Goal: Obtain resource: Download file/media

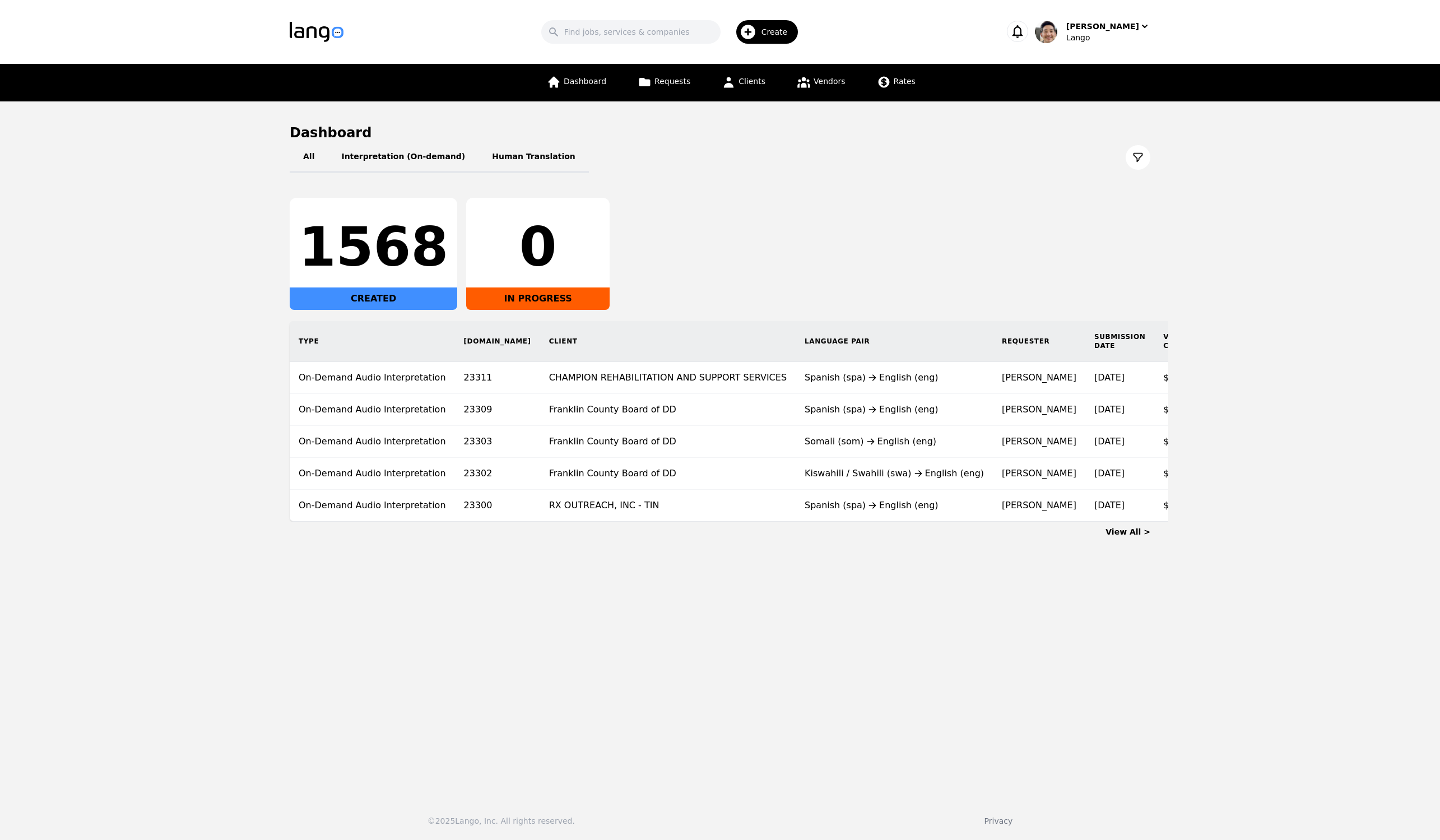
click at [862, 216] on div "1568 CREATED 0 IN PROGRESS" at bounding box center [720, 254] width 861 height 112
click at [678, 79] on span "Requests" at bounding box center [671, 80] width 36 height 9
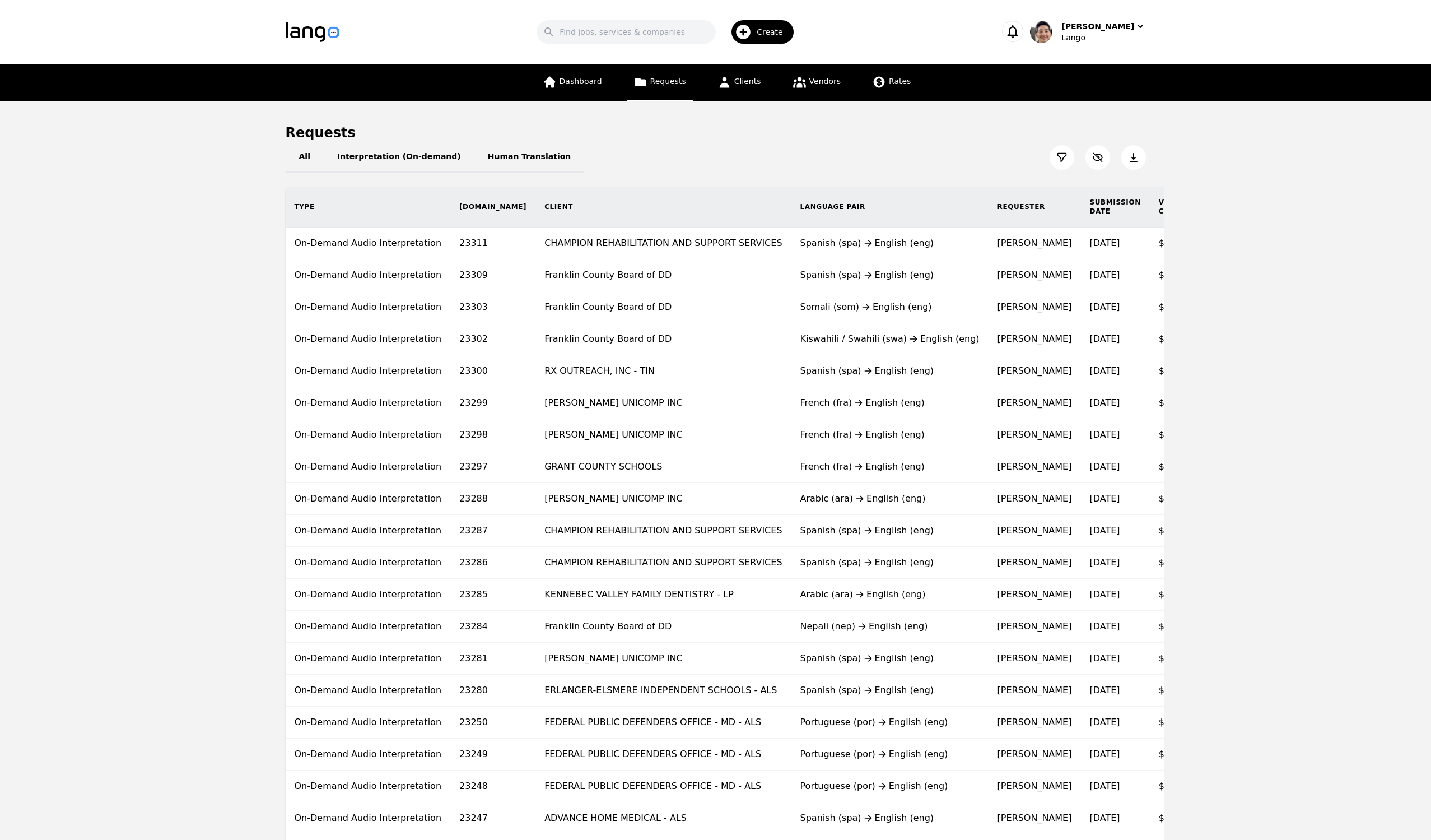
click at [1060, 158] on icon at bounding box center [1061, 158] width 9 height 9
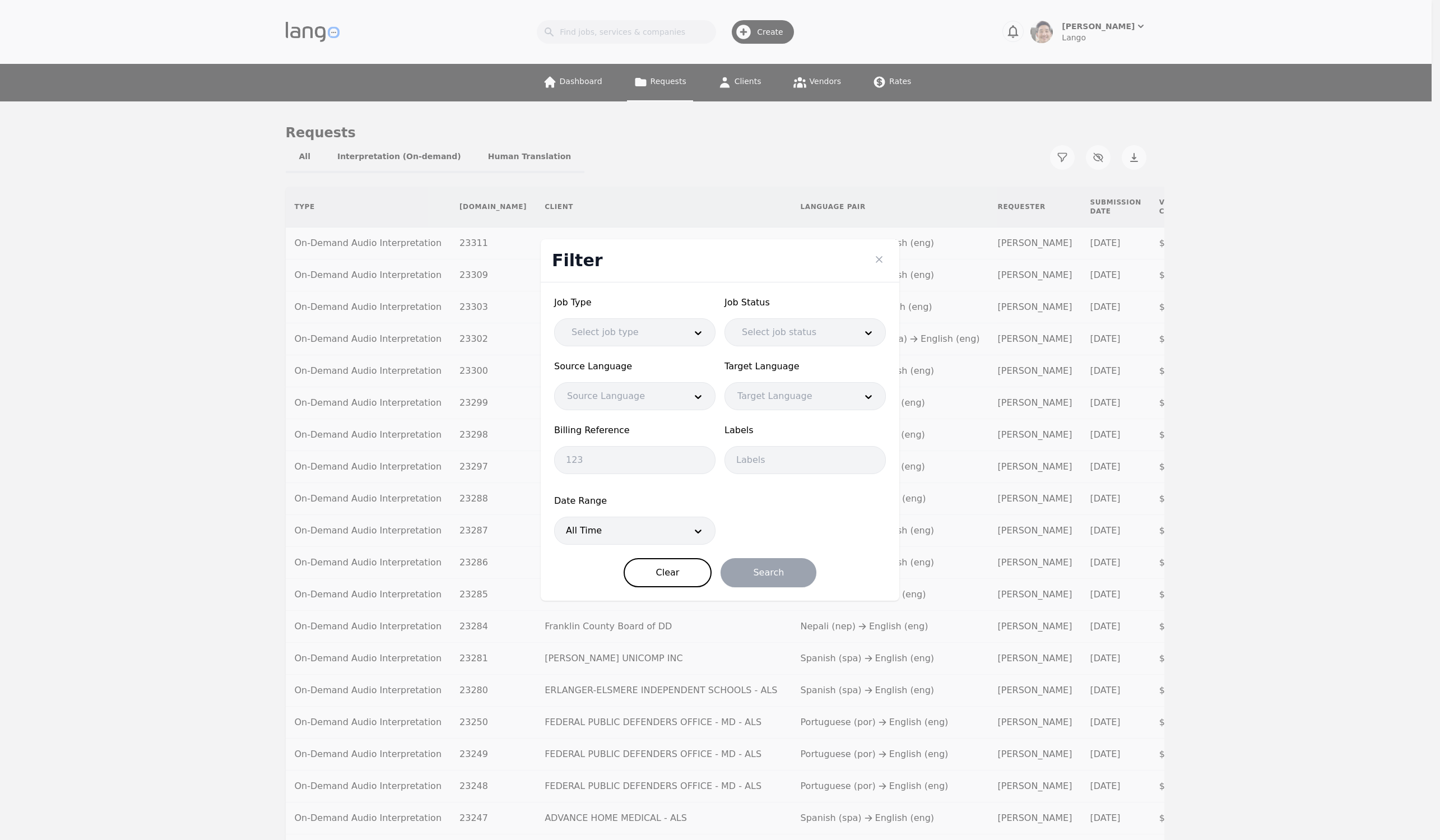
click at [640, 533] on div at bounding box center [617, 531] width 126 height 27
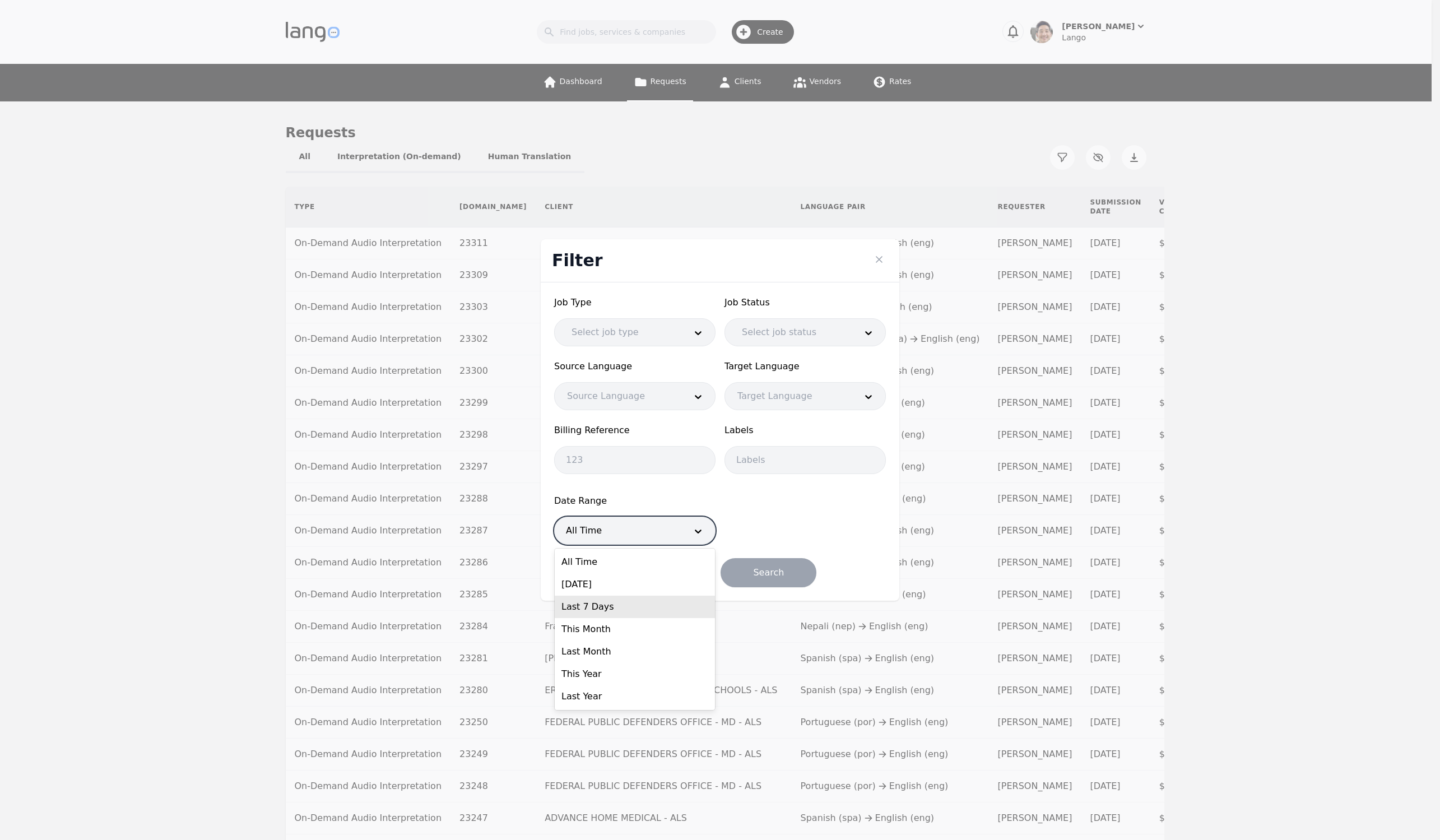
click at [624, 606] on div "Last 7 Days" at bounding box center [634, 607] width 160 height 22
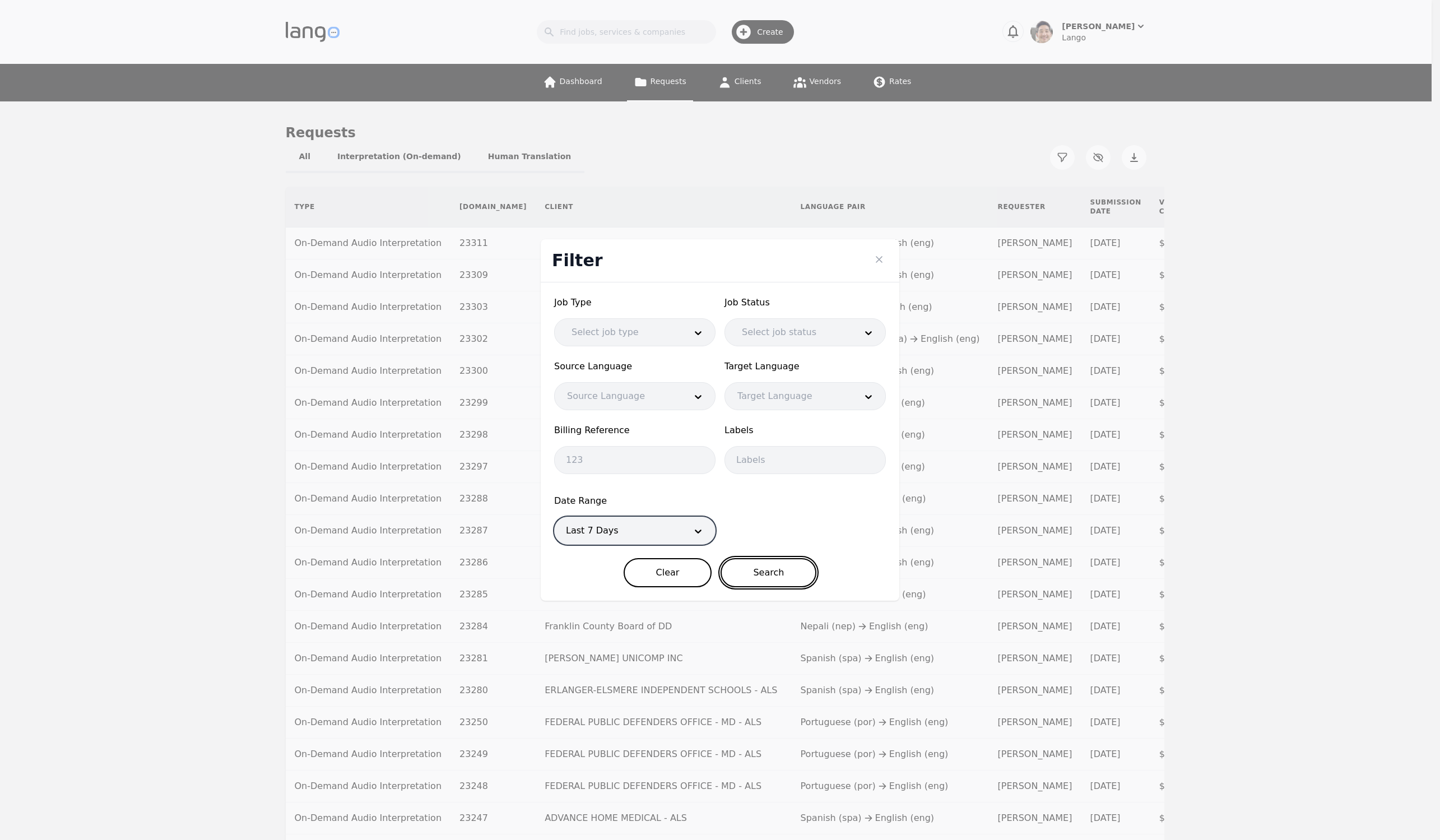
click at [780, 578] on button "Search" at bounding box center [769, 572] width 95 height 29
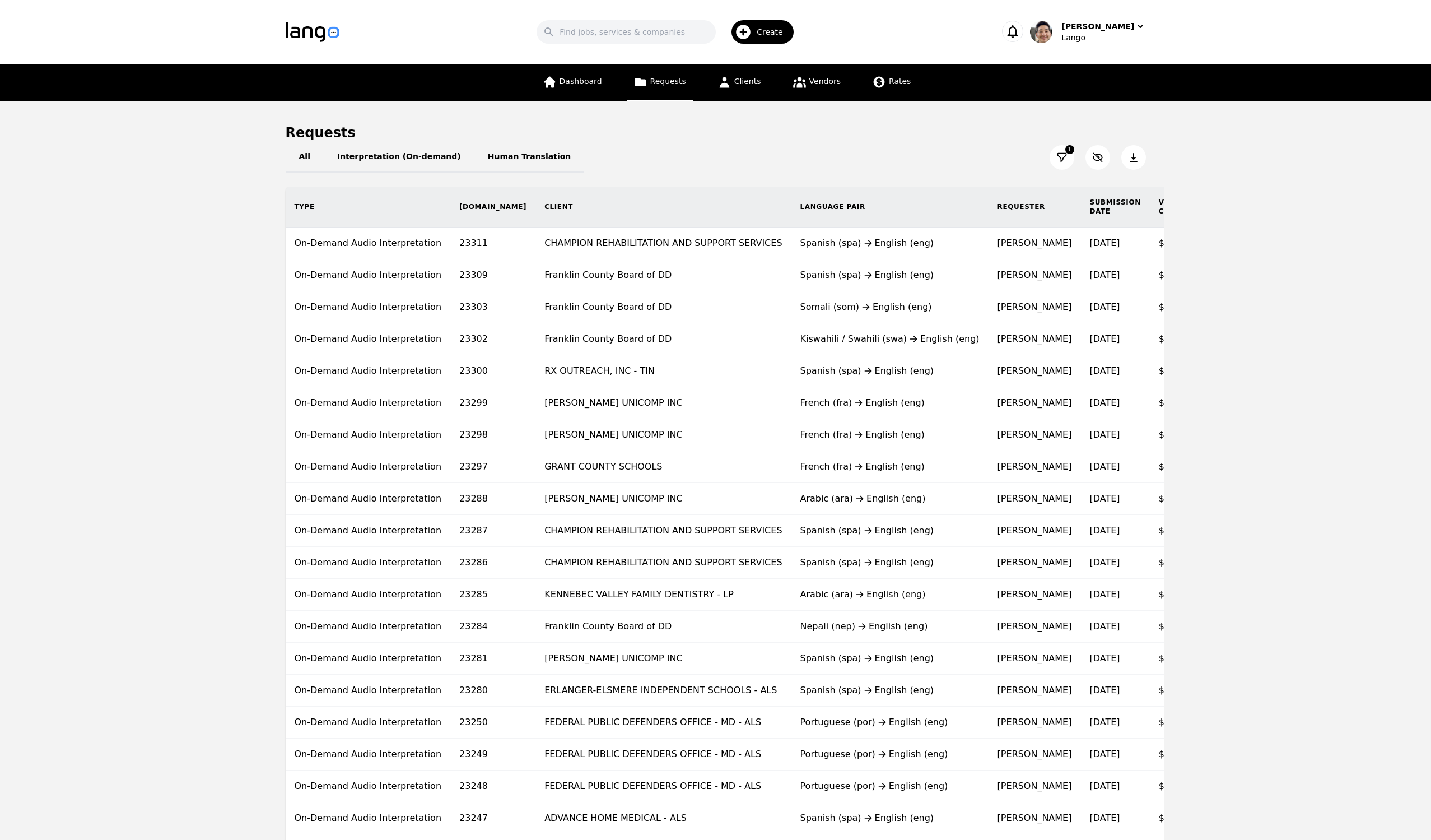
click at [1287, 275] on main "Requests All Interpretation (On-demand) Human Translation 1 Type [DOMAIN_NAME] …" at bounding box center [715, 601] width 1431 height 1001
click at [1137, 155] on icon at bounding box center [1134, 158] width 11 height 11
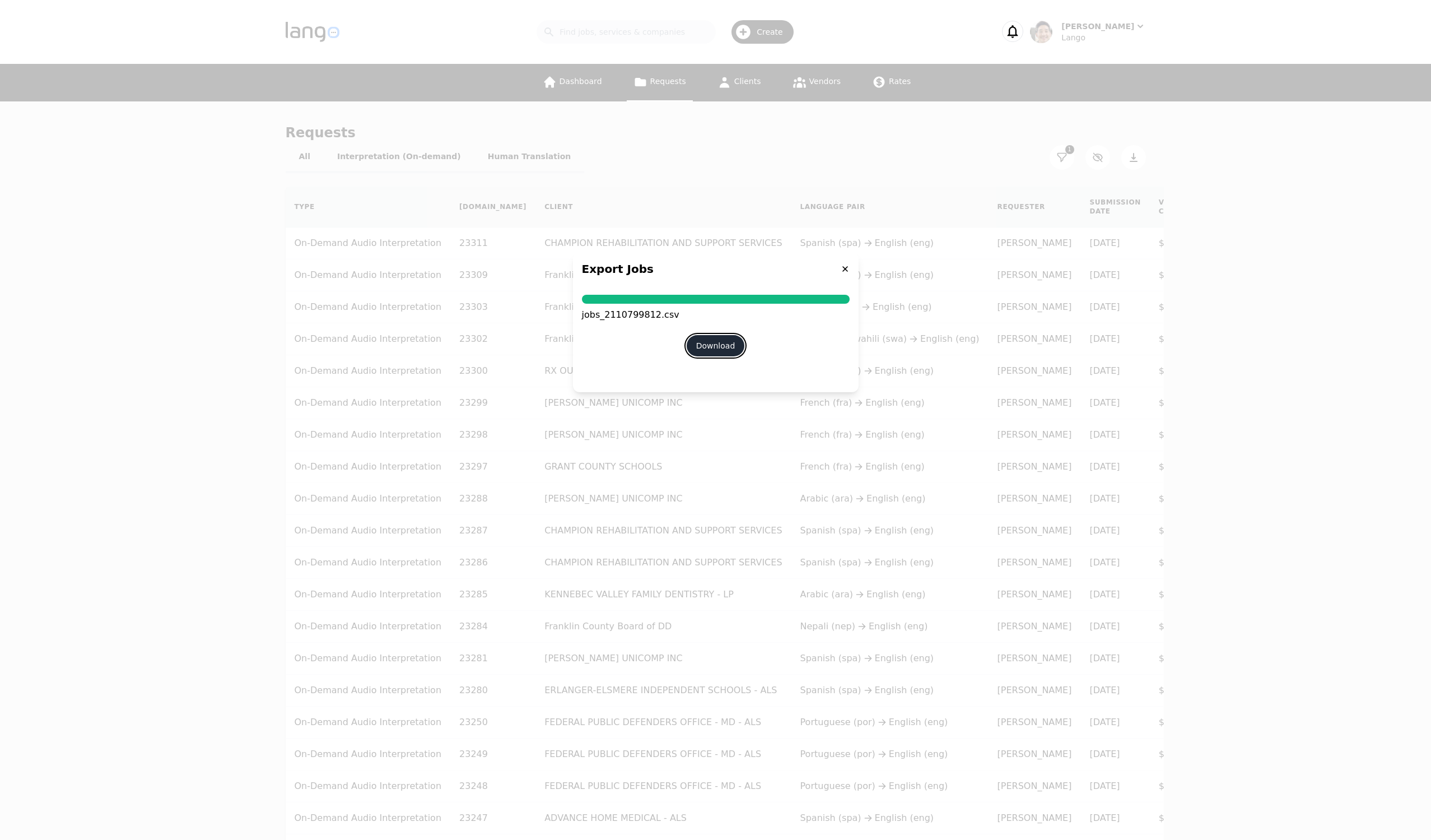
click at [721, 349] on button "Download" at bounding box center [715, 345] width 58 height 21
click at [846, 270] on icon at bounding box center [845, 268] width 6 height 6
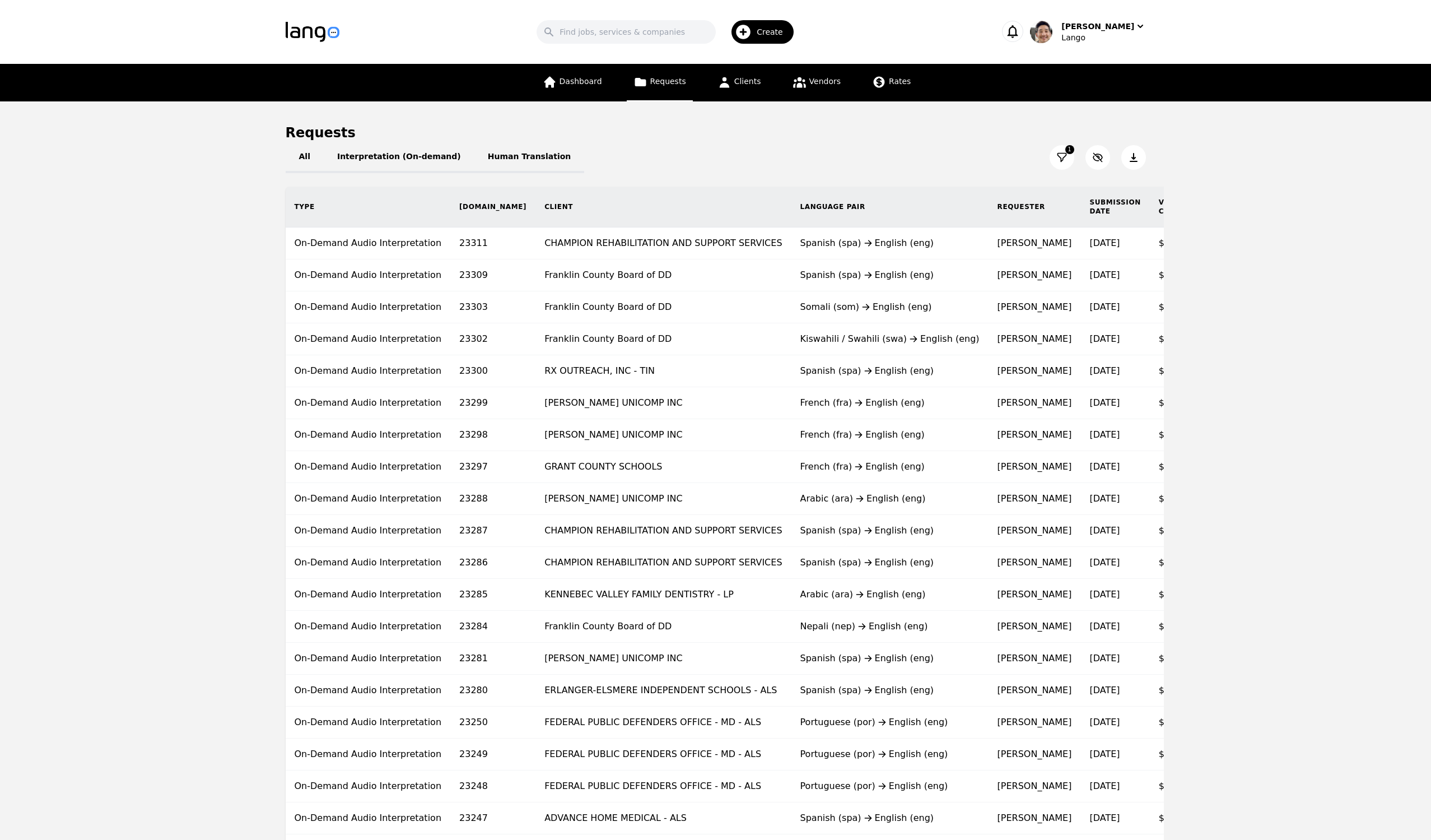
click at [1063, 155] on icon at bounding box center [1062, 158] width 11 height 11
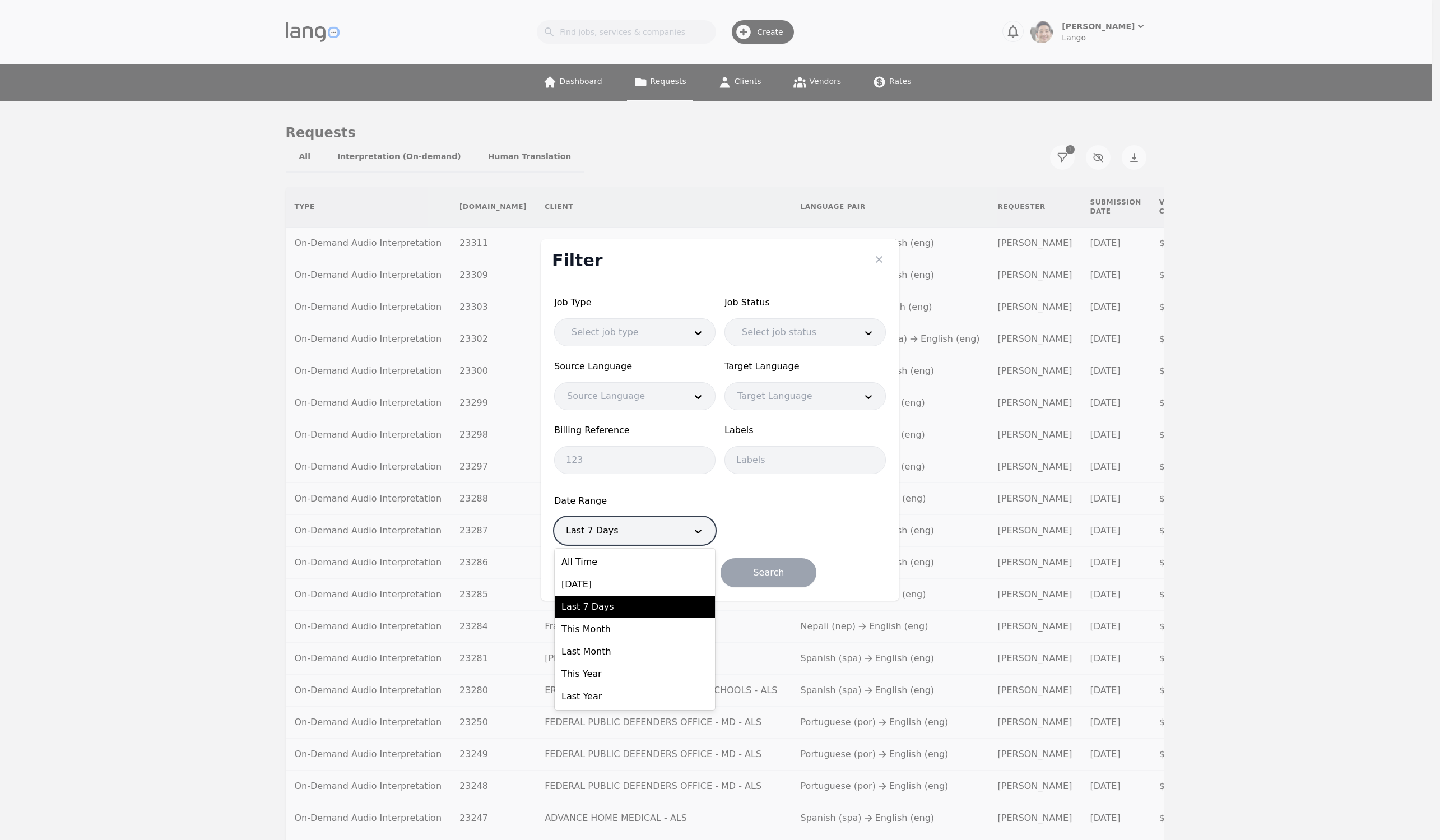
click at [664, 526] on div at bounding box center [617, 531] width 126 height 27
click at [651, 653] on div "Last Month" at bounding box center [634, 651] width 160 height 22
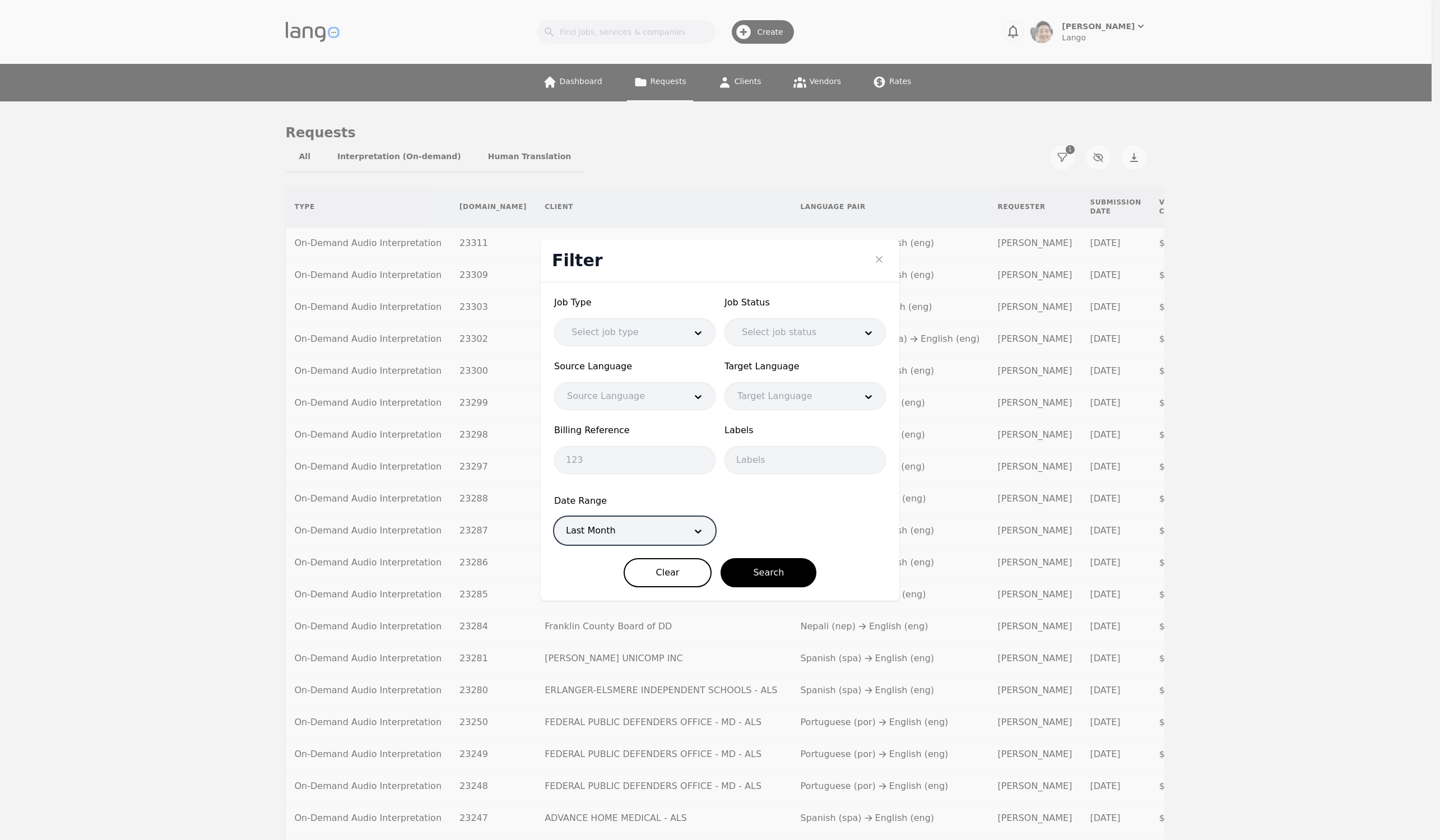
click at [831, 516] on form "Job Type Select job type Job Status Select job status Source Language Source La…" at bounding box center [719, 441] width 332 height 291
click at [790, 566] on button "Search" at bounding box center [769, 572] width 95 height 29
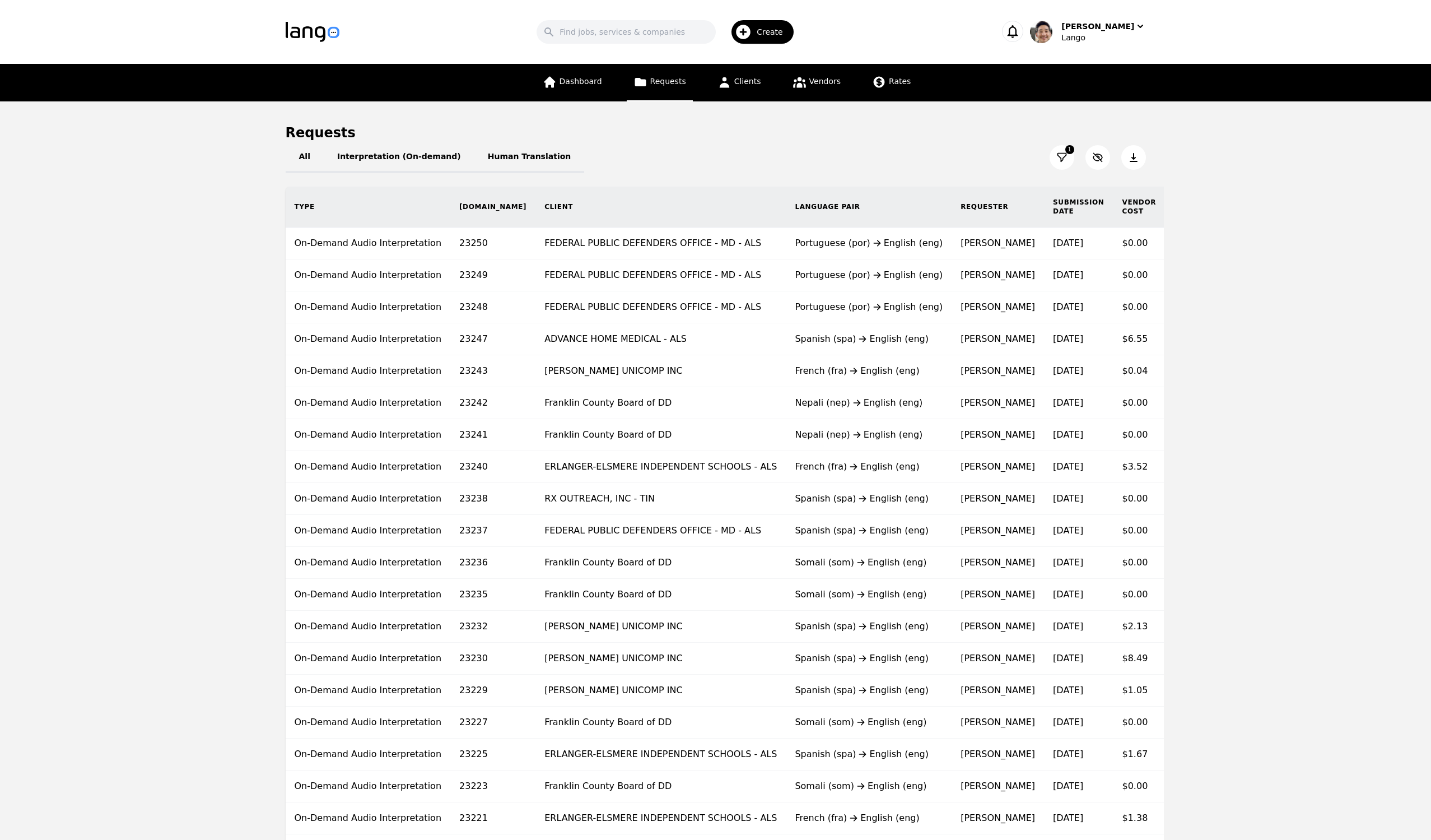
click at [1289, 262] on main "Requests All Interpretation (On-demand) Human Translation 1 Type [DOMAIN_NAME] …" at bounding box center [715, 601] width 1431 height 1001
click at [1135, 161] on icon at bounding box center [1134, 157] width 8 height 9
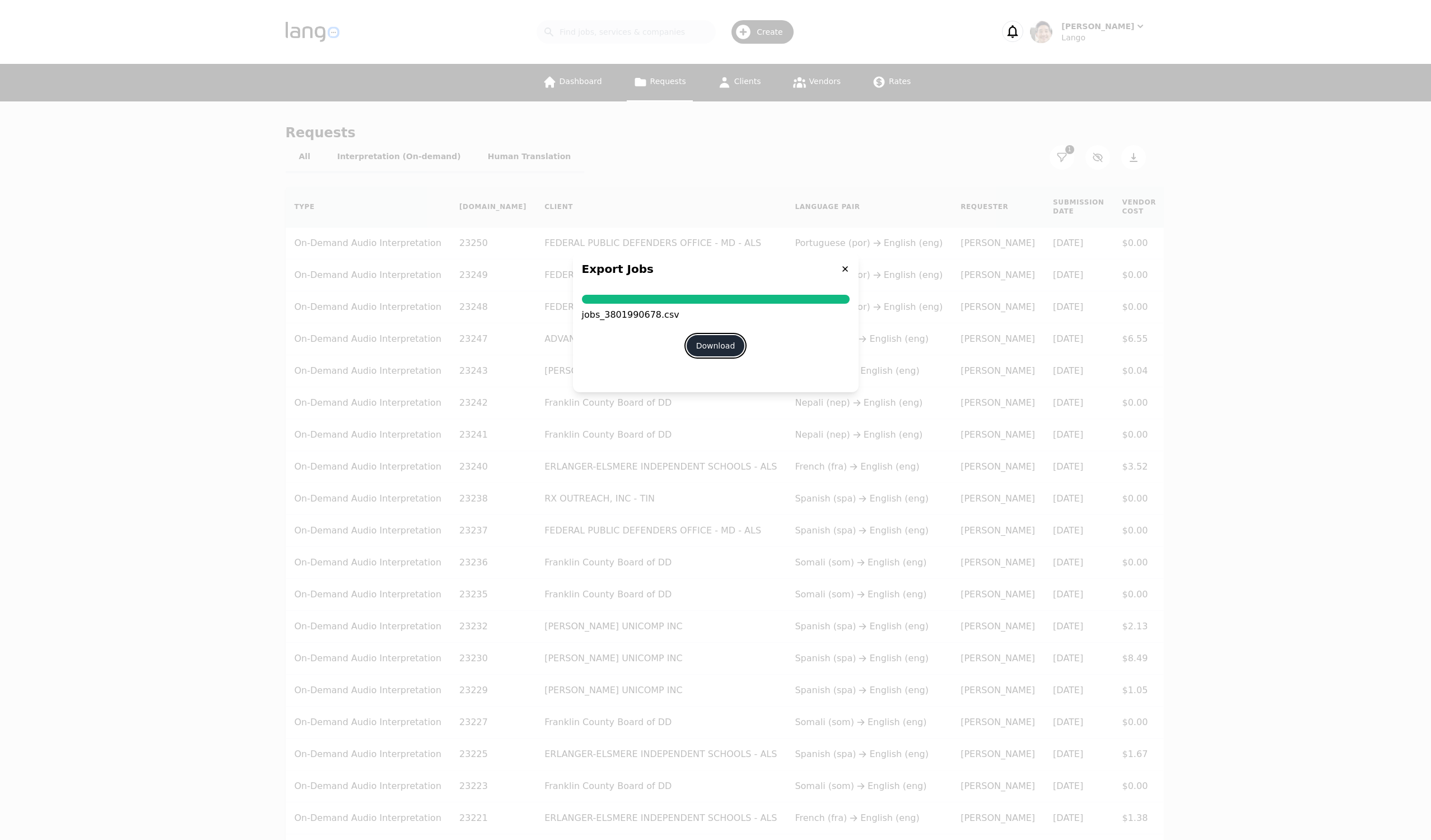
click at [725, 344] on button "Download" at bounding box center [715, 345] width 58 height 21
